Goal: Task Accomplishment & Management: Manage account settings

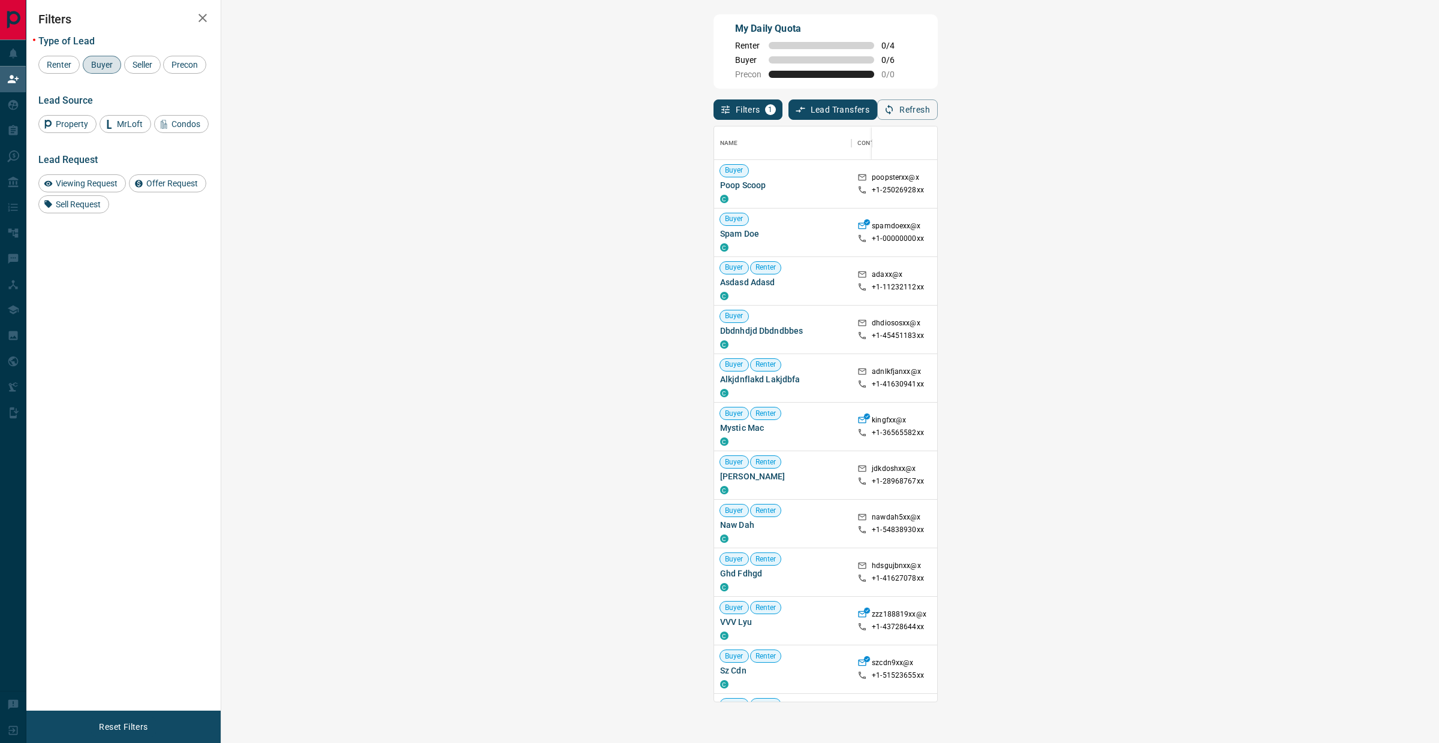
scroll to position [564, 1181]
click at [940, 118] on div "My Daily Quota Renter 0 / 4 Buyer 0 / 6 Precon 0 / 0 Filters 1 Lead Transfers 0…" at bounding box center [825, 309] width 229 height 595
click at [938, 109] on button "Refresh" at bounding box center [907, 110] width 61 height 20
click at [895, 108] on icon "button" at bounding box center [889, 109] width 11 height 11
click at [895, 104] on icon "button" at bounding box center [889, 109] width 11 height 11
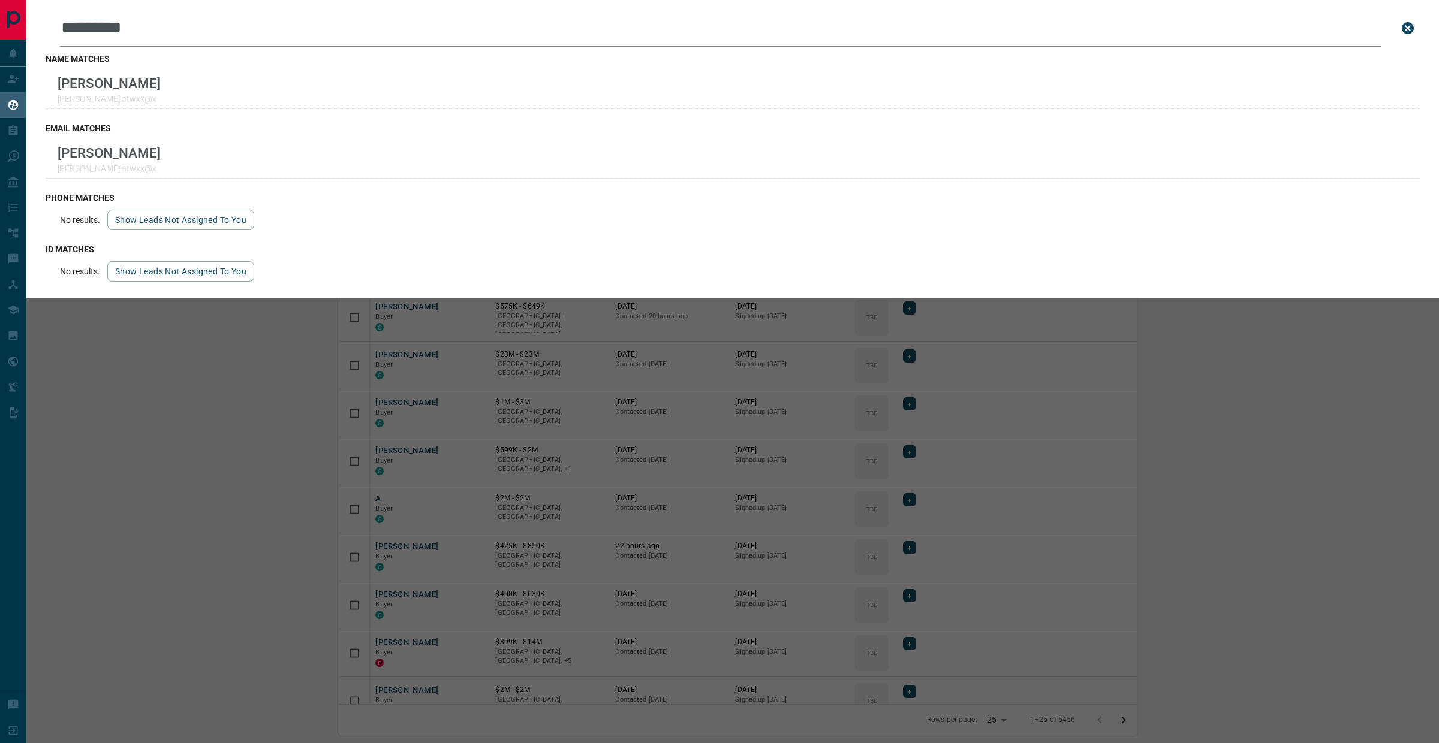
scroll to position [625, 1387]
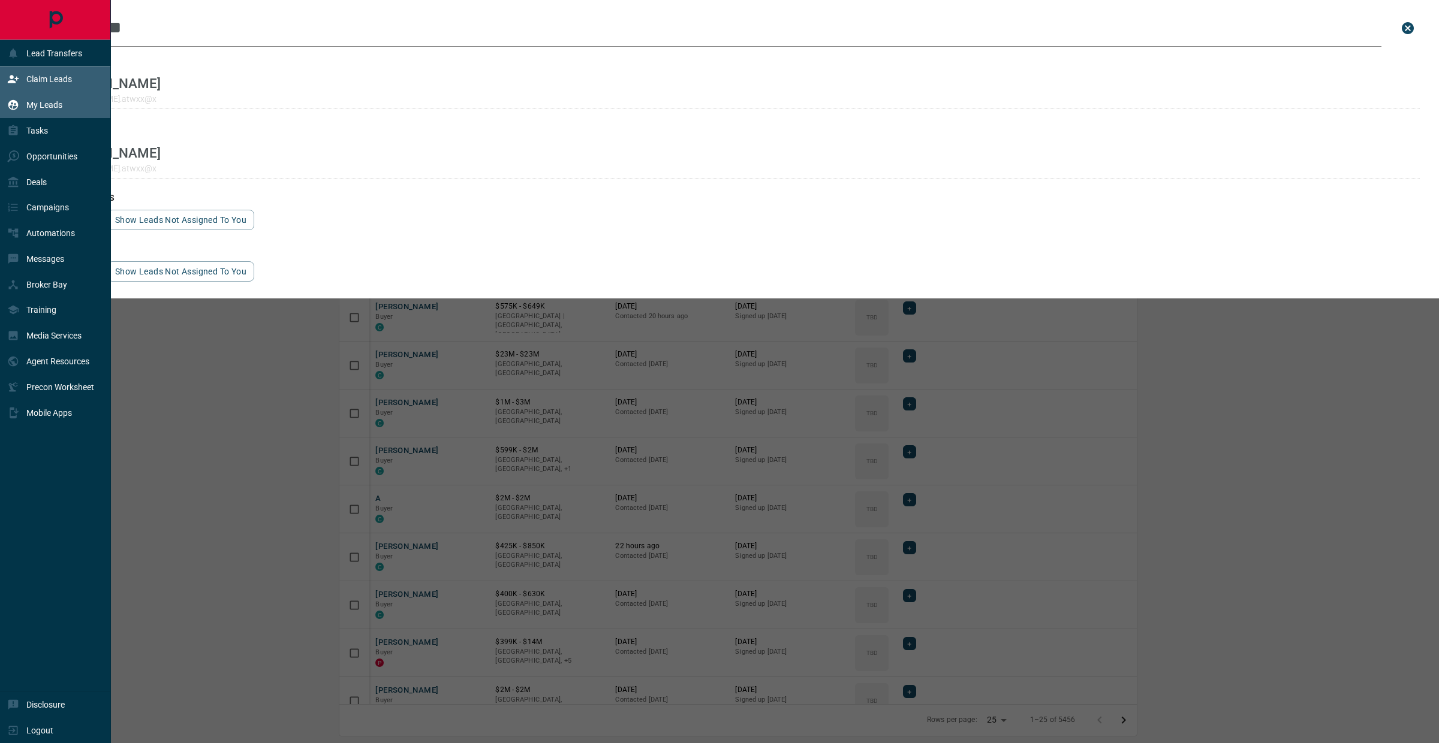
click at [78, 78] on div "Claim Leads" at bounding box center [55, 80] width 111 height 26
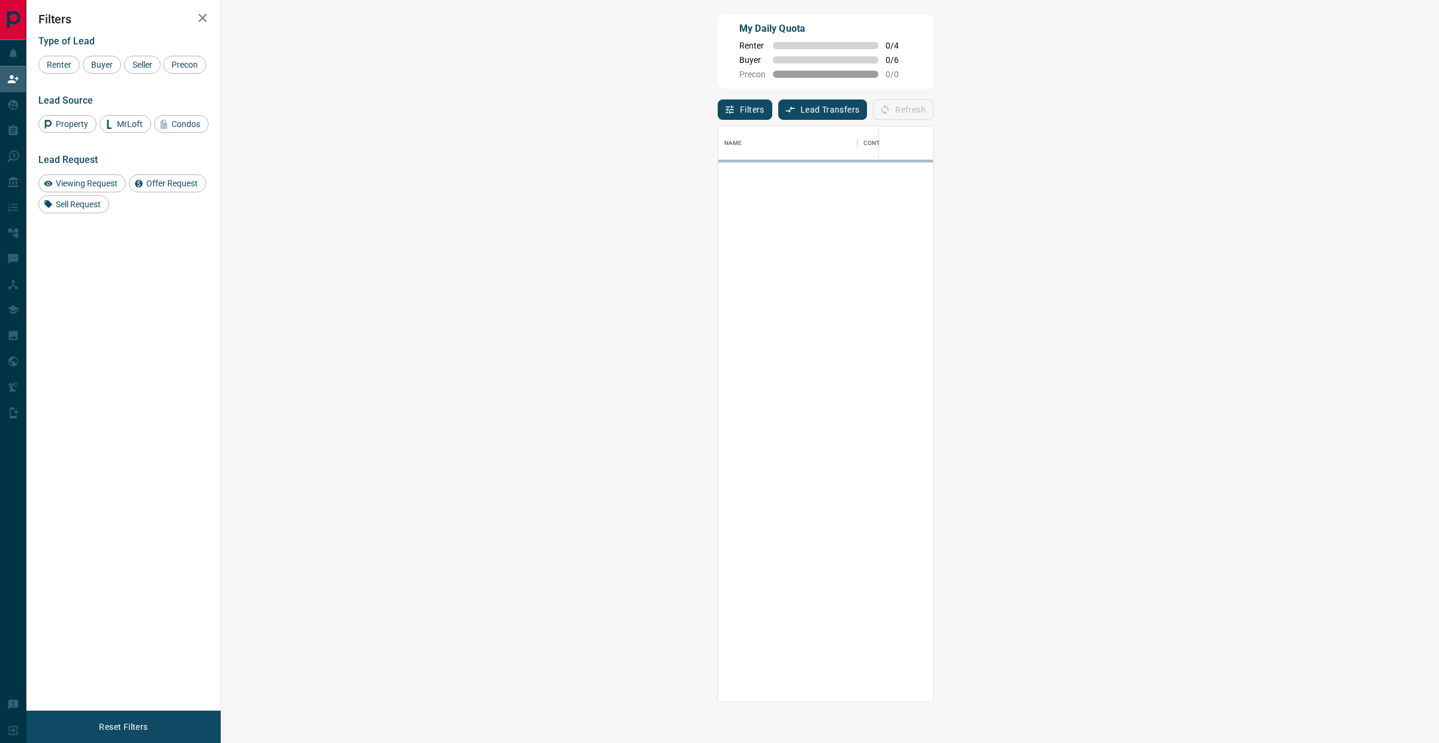
scroll to position [12, 12]
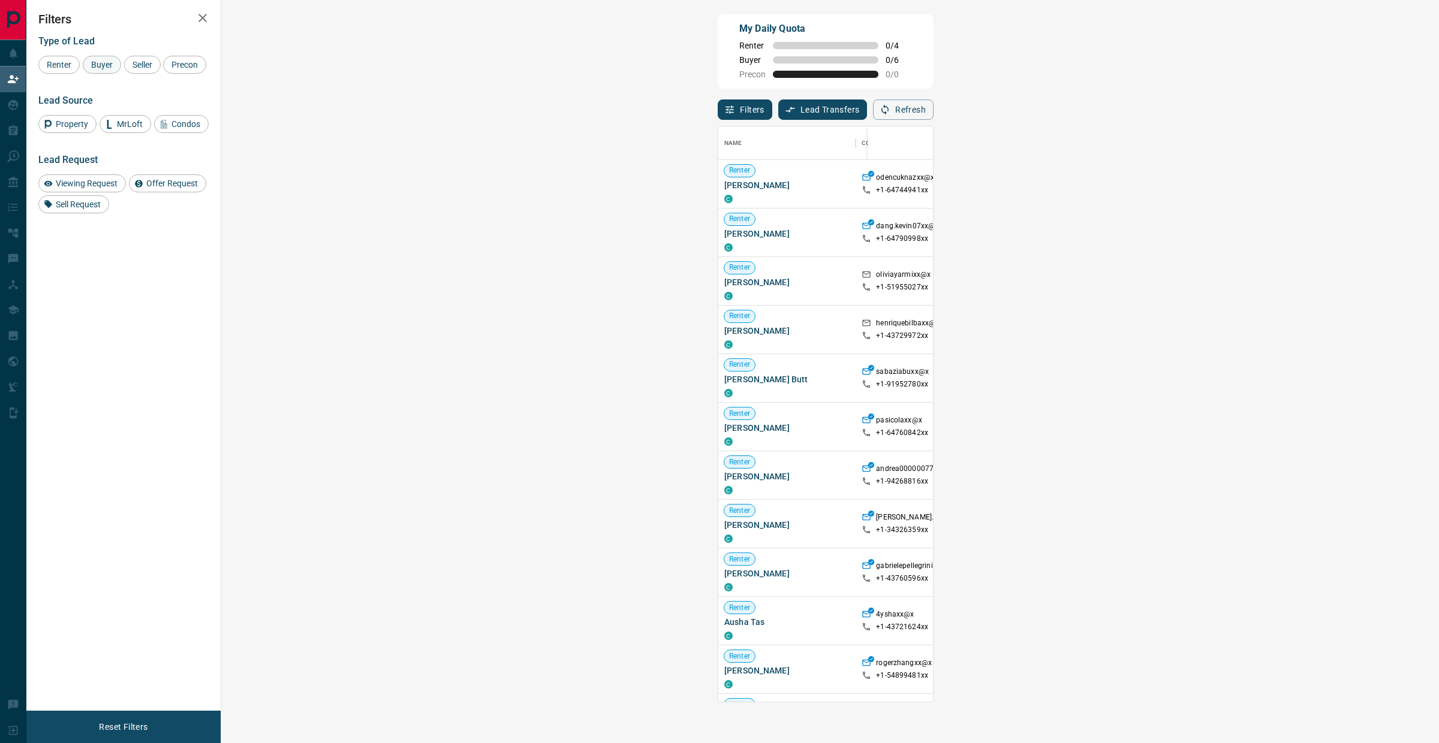
click at [102, 68] on span "Buyer" at bounding box center [102, 65] width 30 height 10
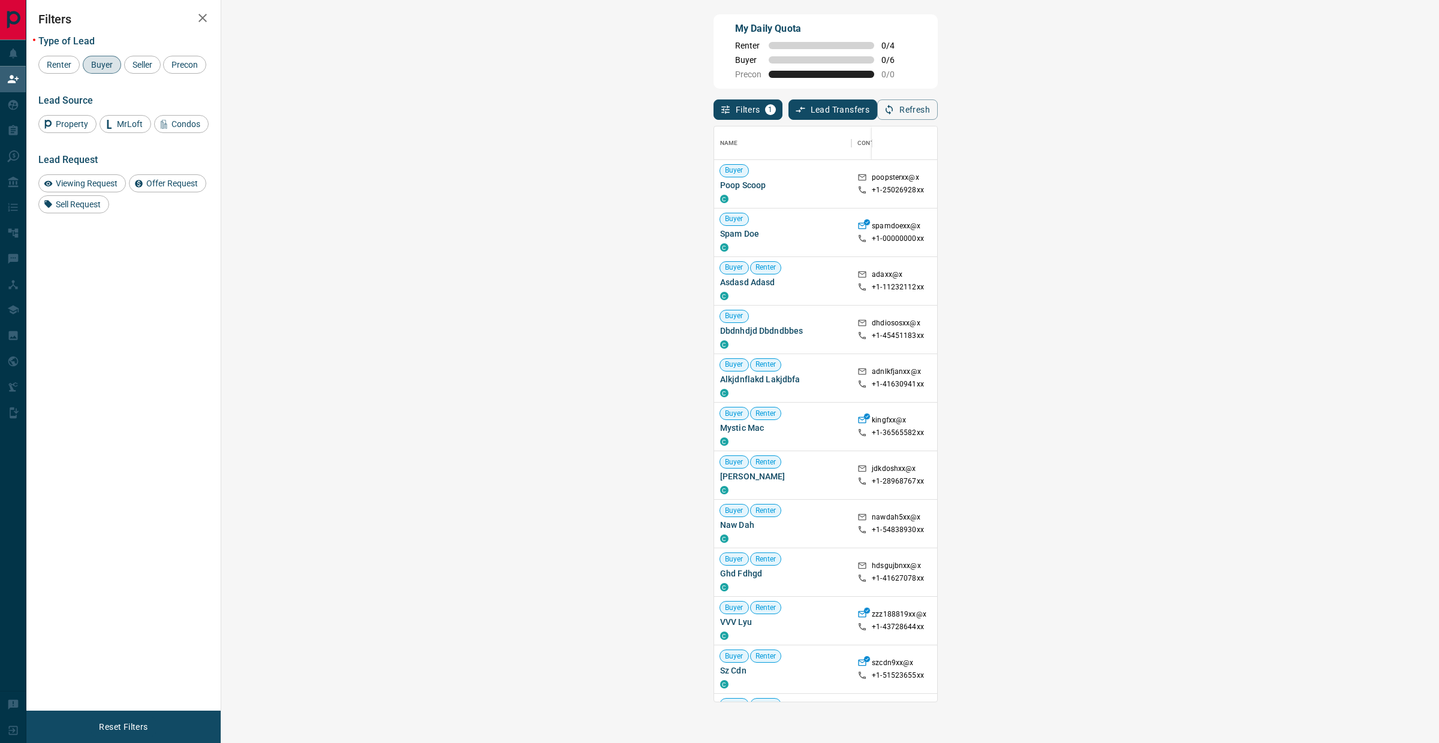
scroll to position [564, 1181]
click at [938, 106] on button "Refresh" at bounding box center [907, 110] width 61 height 20
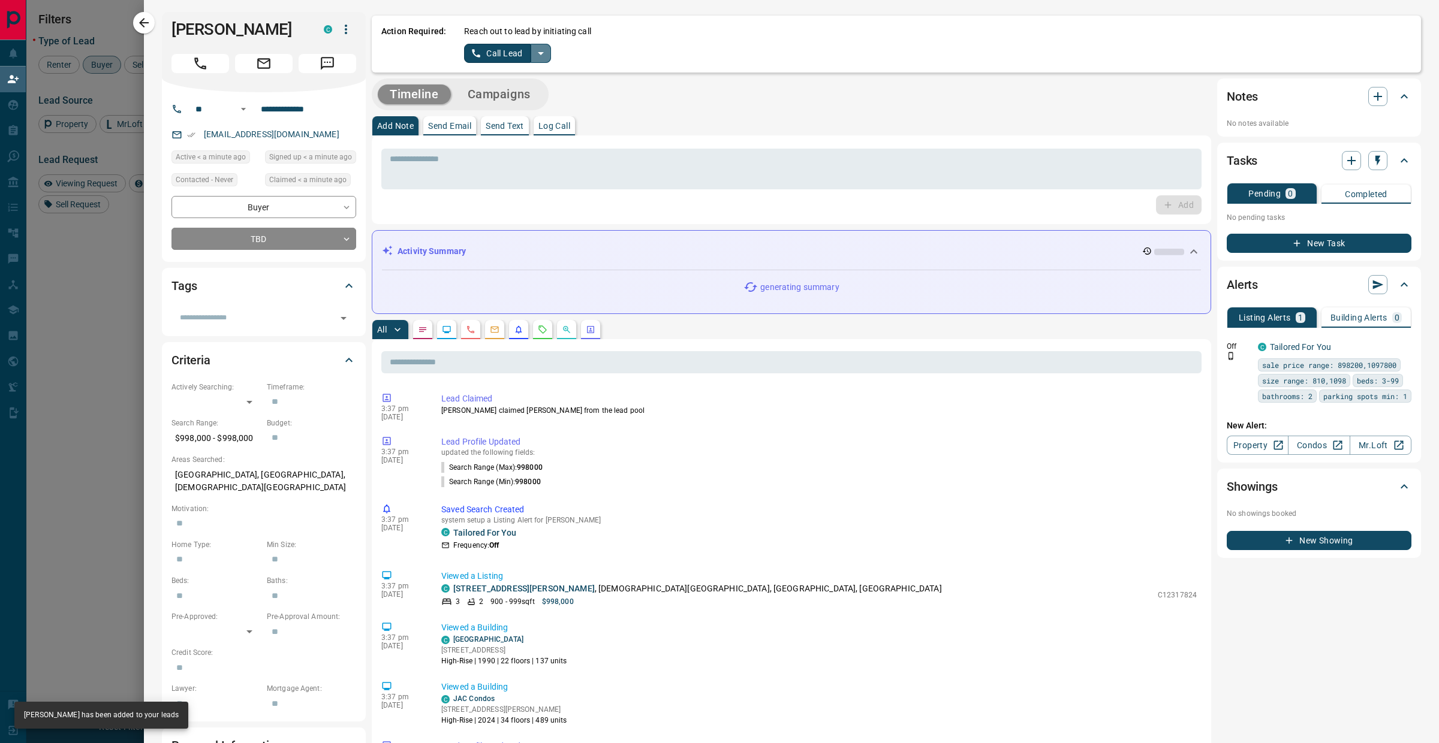
click at [536, 50] on icon "split button" at bounding box center [541, 53] width 14 height 14
click at [493, 97] on li "Log Manual Call" at bounding box center [506, 95] width 73 height 18
click at [499, 54] on button "Log Manual Call" at bounding box center [503, 53] width 79 height 19
click at [499, 54] on button "No" at bounding box center [497, 53] width 21 height 19
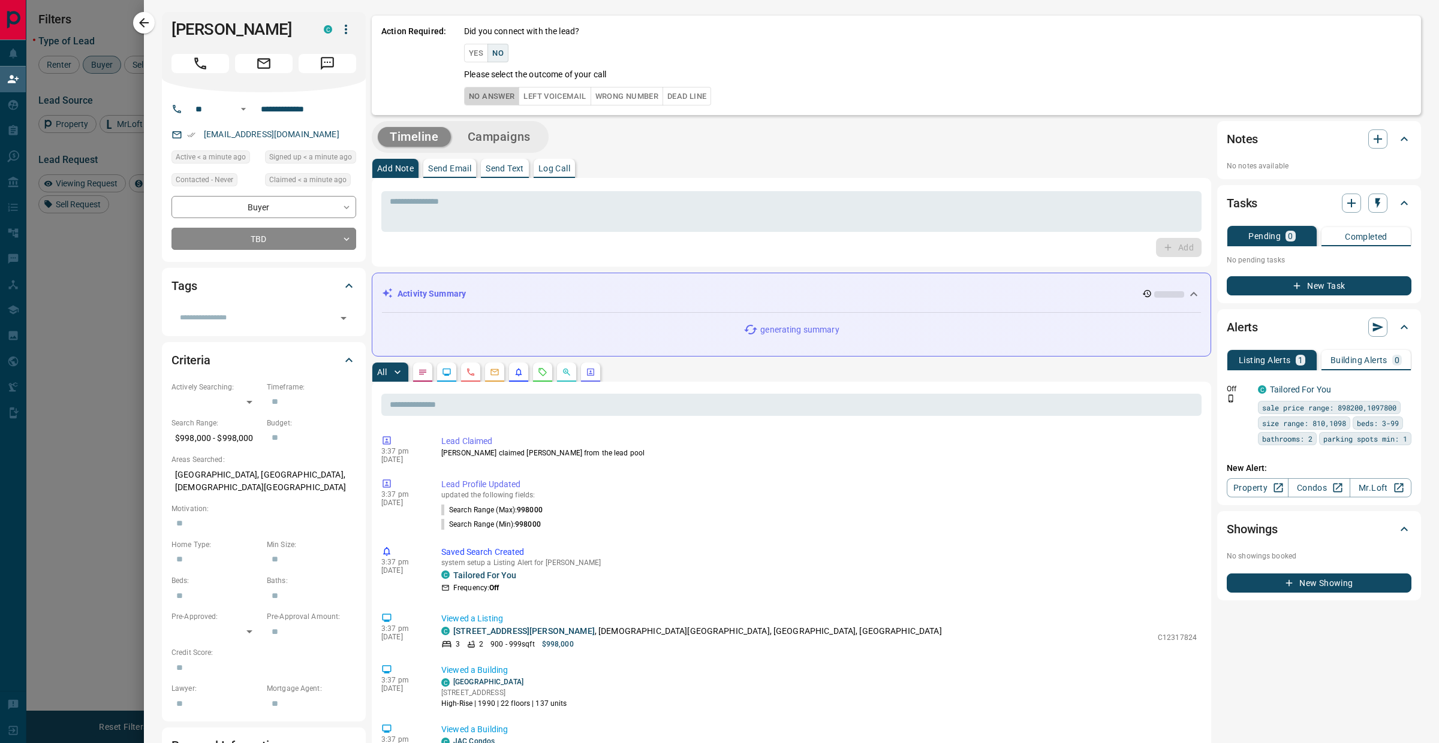
click at [495, 97] on button "No Answer" at bounding box center [491, 96] width 55 height 19
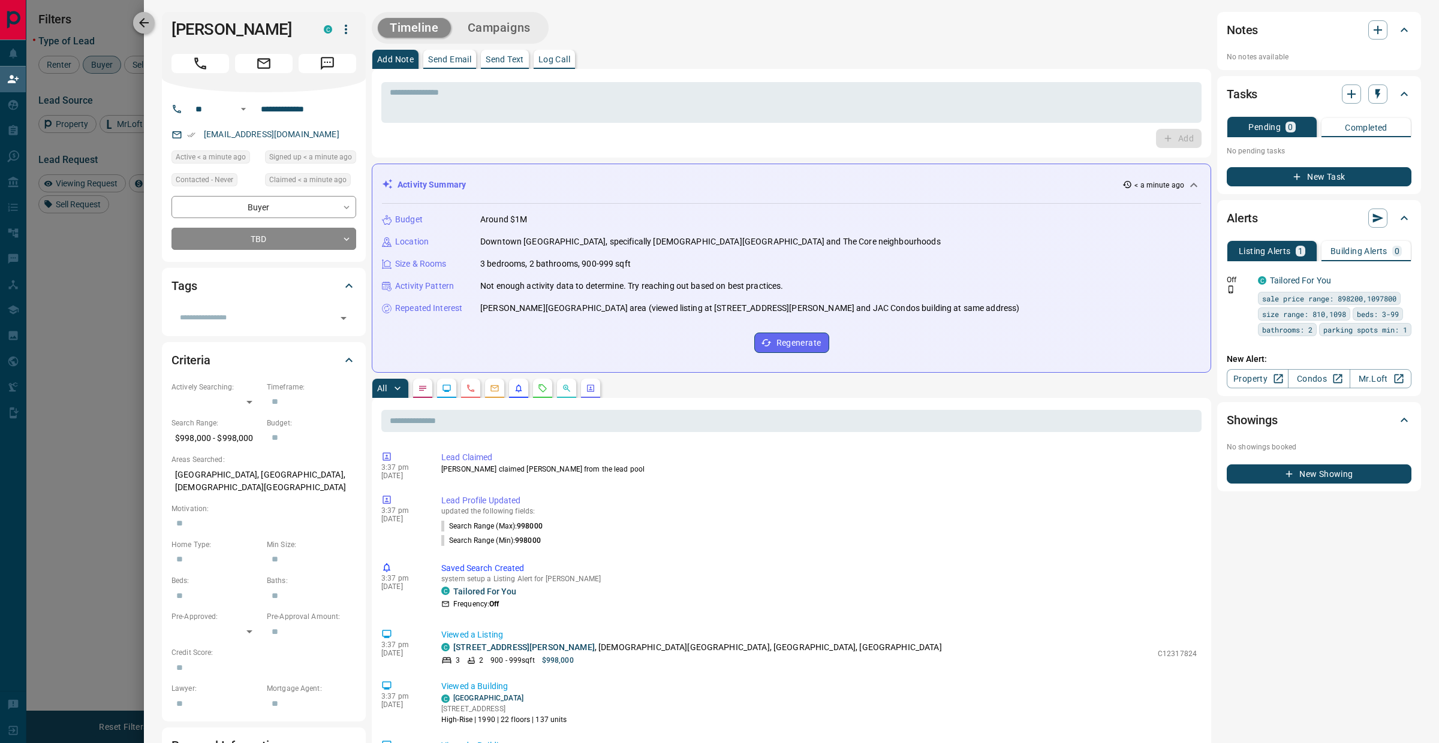
click at [145, 25] on icon "button" at bounding box center [144, 23] width 14 height 14
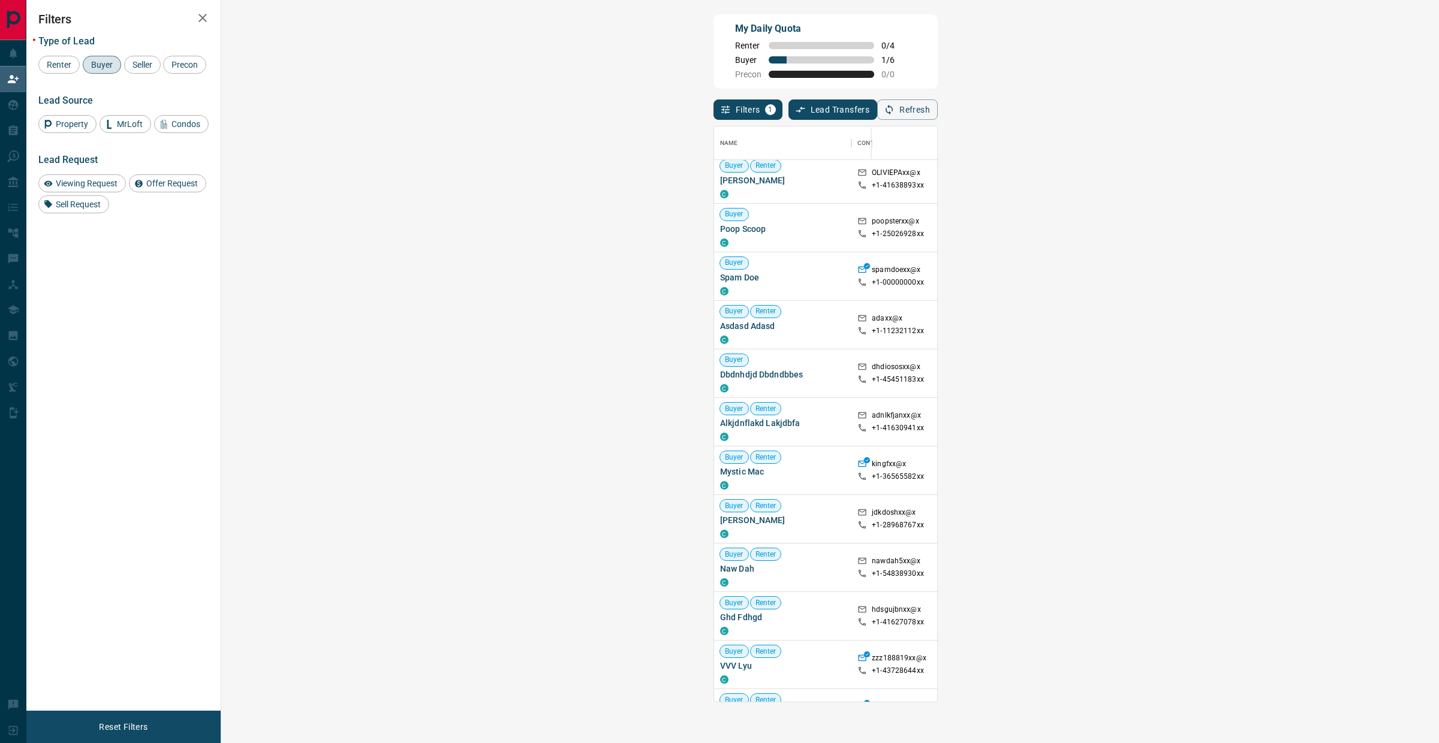
scroll to position [0, 0]
